Goal: Information Seeking & Learning: Check status

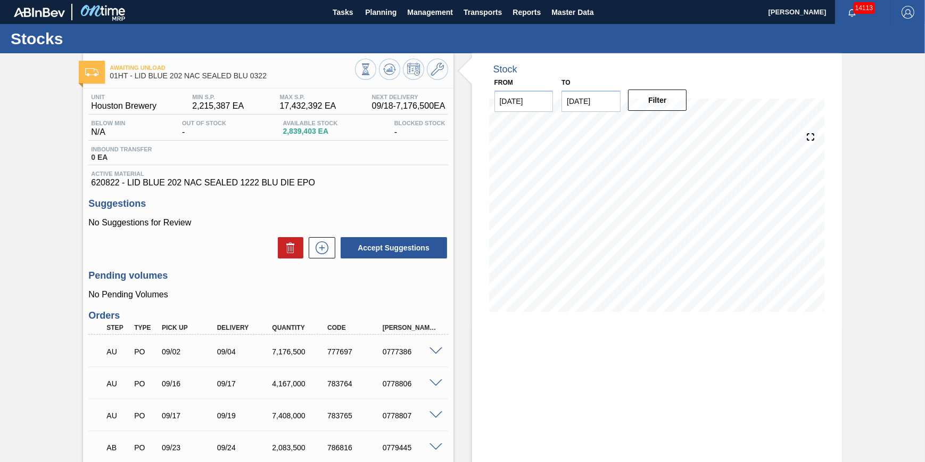
scroll to position [48, 0]
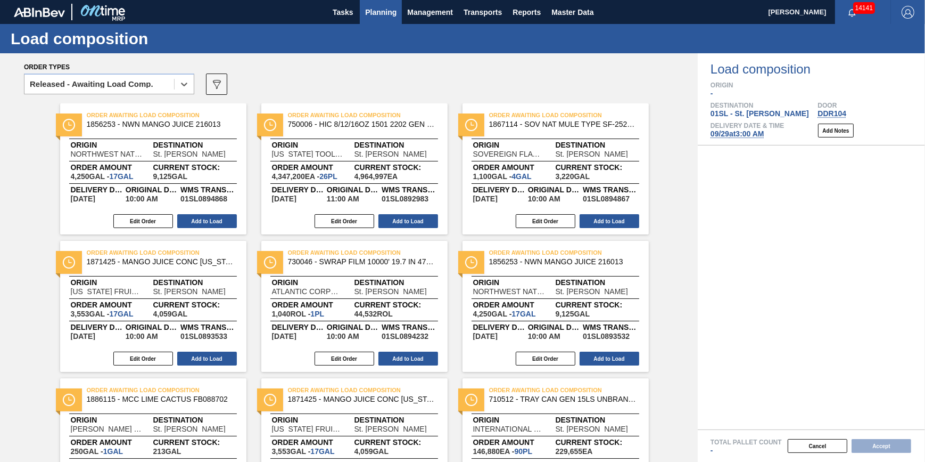
click at [384, 15] on span "Planning" at bounding box center [380, 12] width 31 height 13
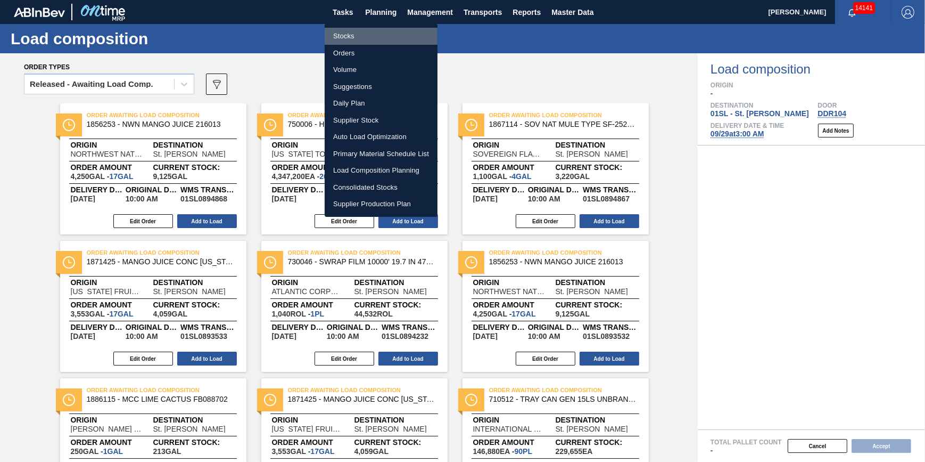
click at [390, 34] on li "Stocks" at bounding box center [381, 36] width 113 height 17
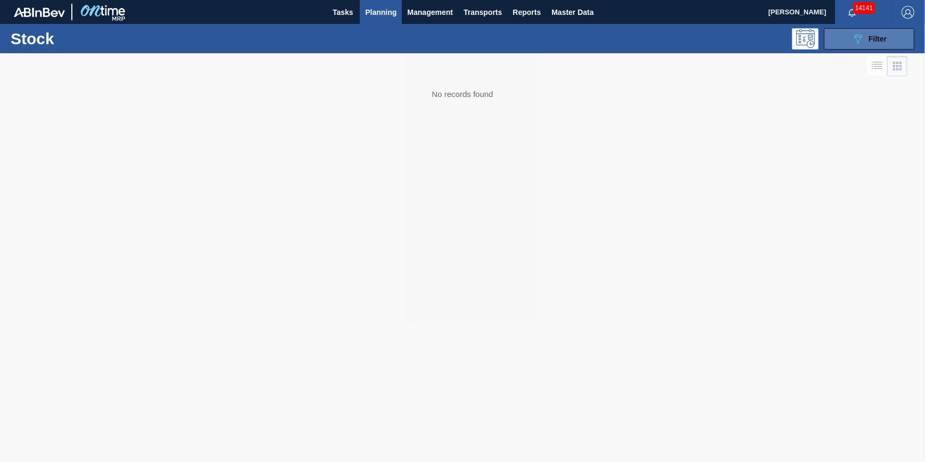
click at [861, 38] on icon at bounding box center [858, 39] width 8 height 9
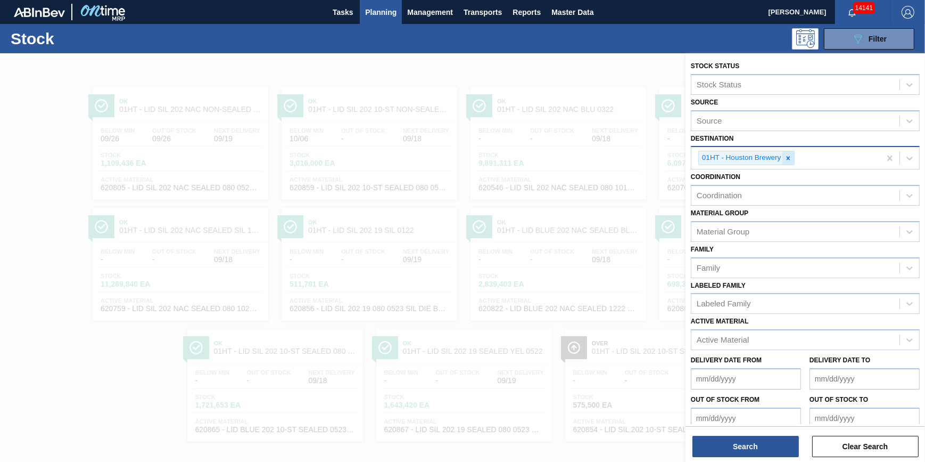
click at [789, 155] on icon at bounding box center [788, 157] width 7 height 7
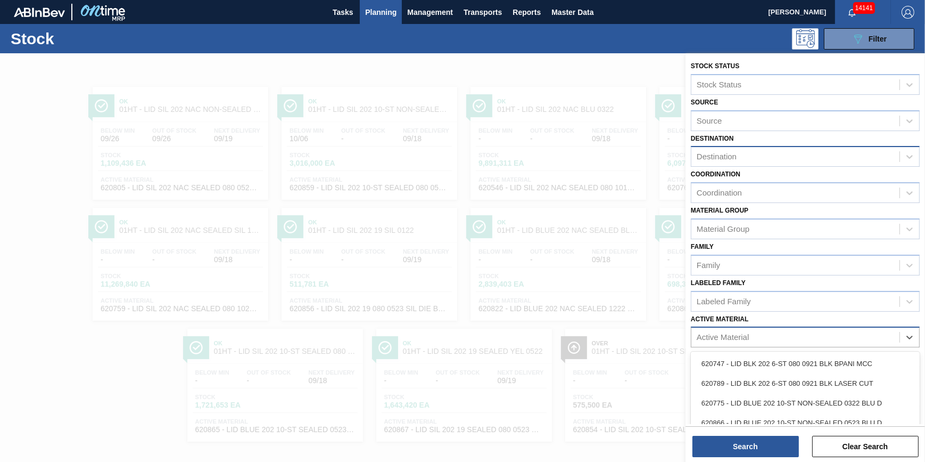
scroll to position [9, 0]
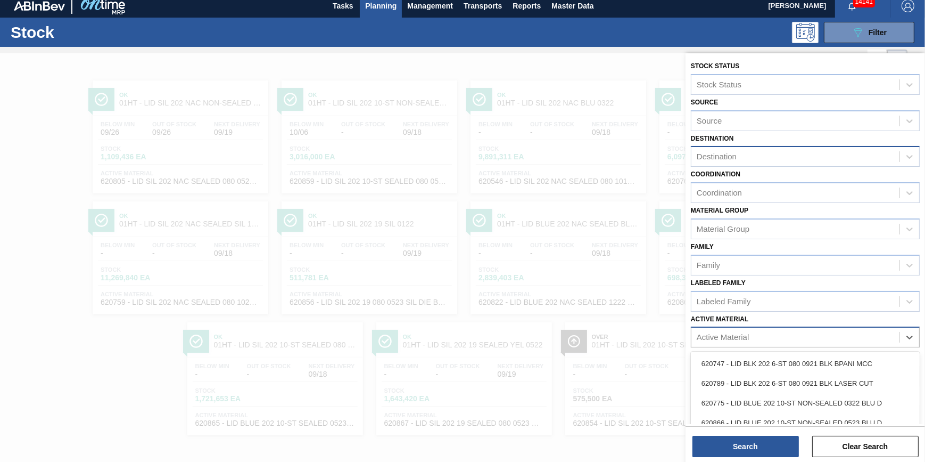
click at [751, 340] on div "Active Material" at bounding box center [795, 337] width 208 height 15
type Material "620805"
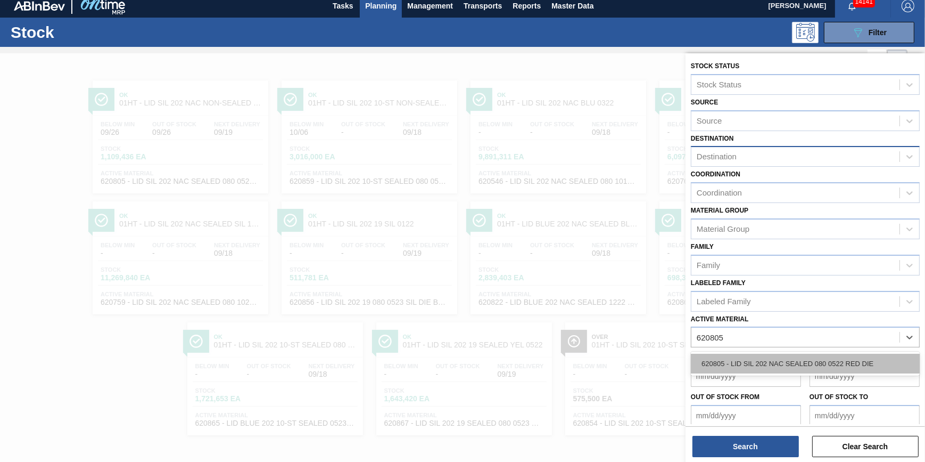
click at [751, 353] on div "620805 - LID SIL 202 NAC SEALED 080 0522 RED DIE" at bounding box center [805, 363] width 229 height 20
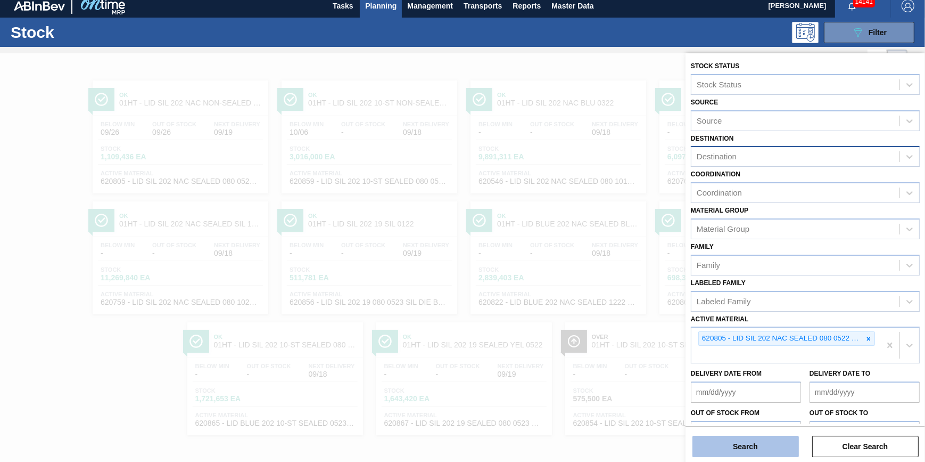
click at [745, 436] on button "Search" at bounding box center [746, 445] width 106 height 21
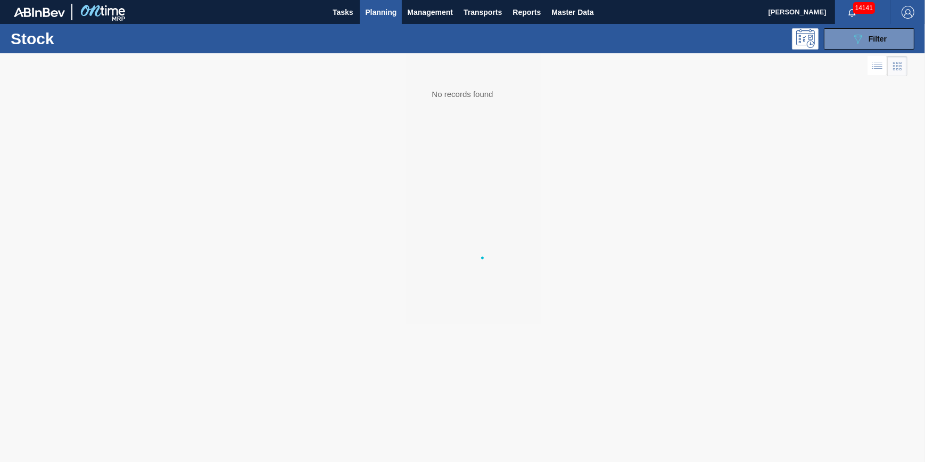
scroll to position [0, 0]
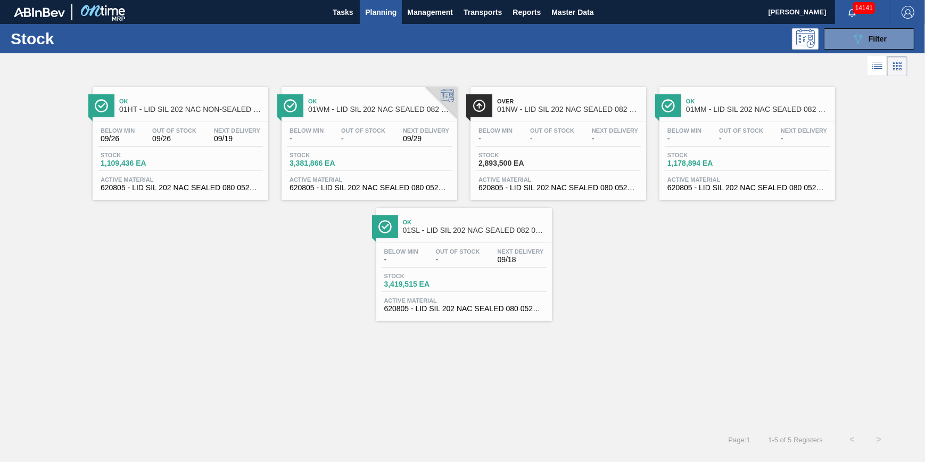
click at [411, 165] on div "Stock 3,381,866 EA" at bounding box center [369, 161] width 165 height 19
